Goal: Transaction & Acquisition: Purchase product/service

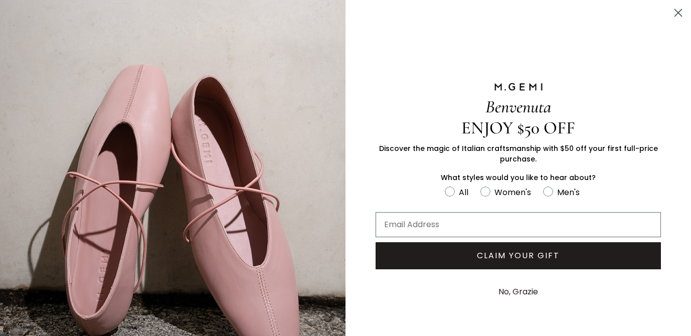
click at [679, 12] on circle "Close dialog" at bounding box center [678, 13] width 17 height 17
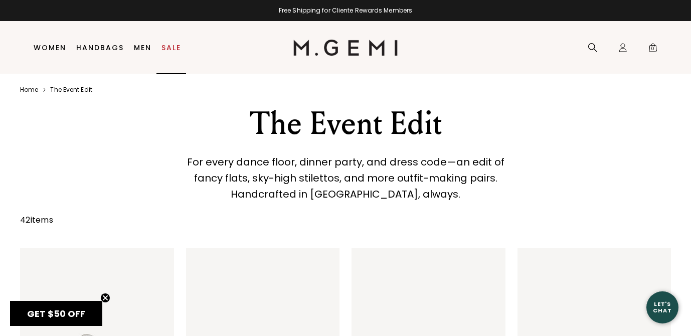
click at [168, 47] on link "Sale" at bounding box center [171, 48] width 20 height 8
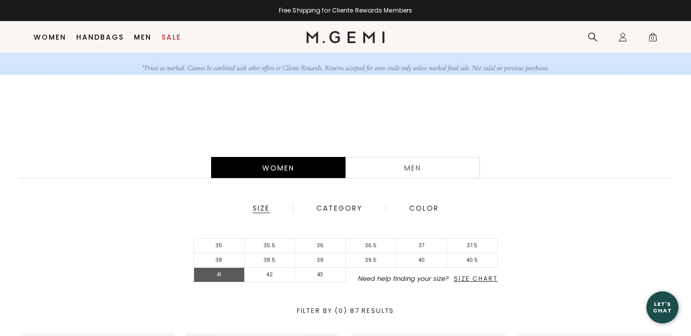
click at [222, 272] on li "41" at bounding box center [219, 275] width 51 height 15
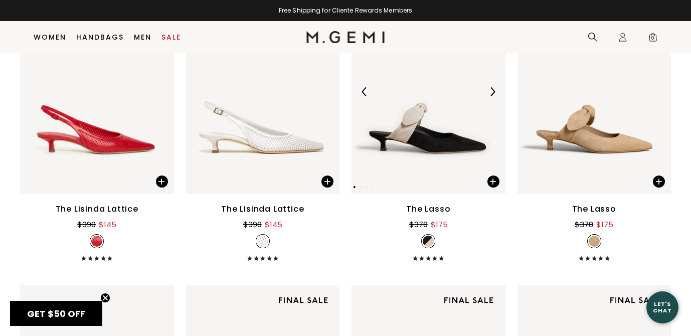
scroll to position [1105, 0]
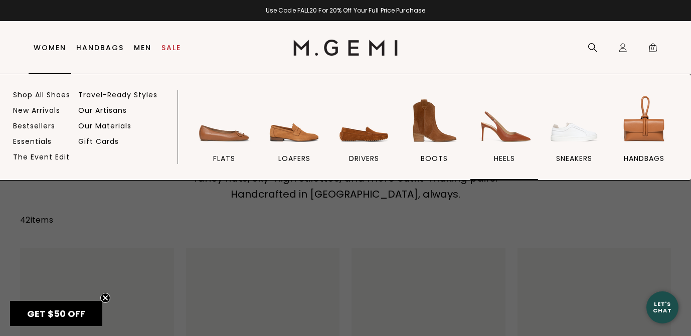
click at [497, 132] on img at bounding box center [504, 121] width 56 height 56
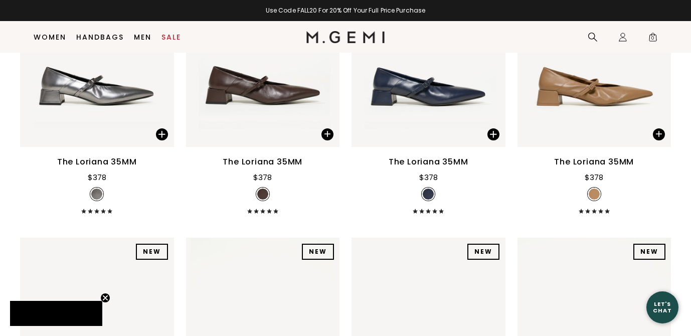
scroll to position [847, 0]
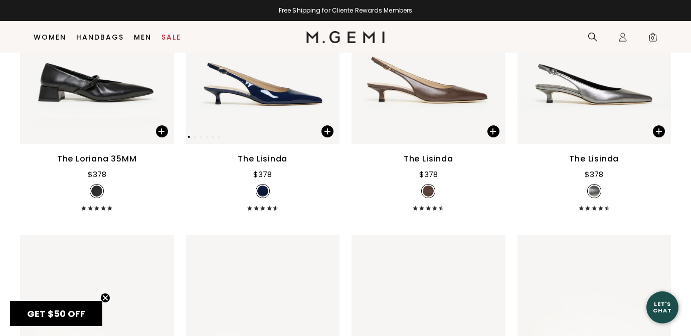
click at [289, 95] on img at bounding box center [263, 41] width 154 height 205
